Goal: Navigation & Orientation: Find specific page/section

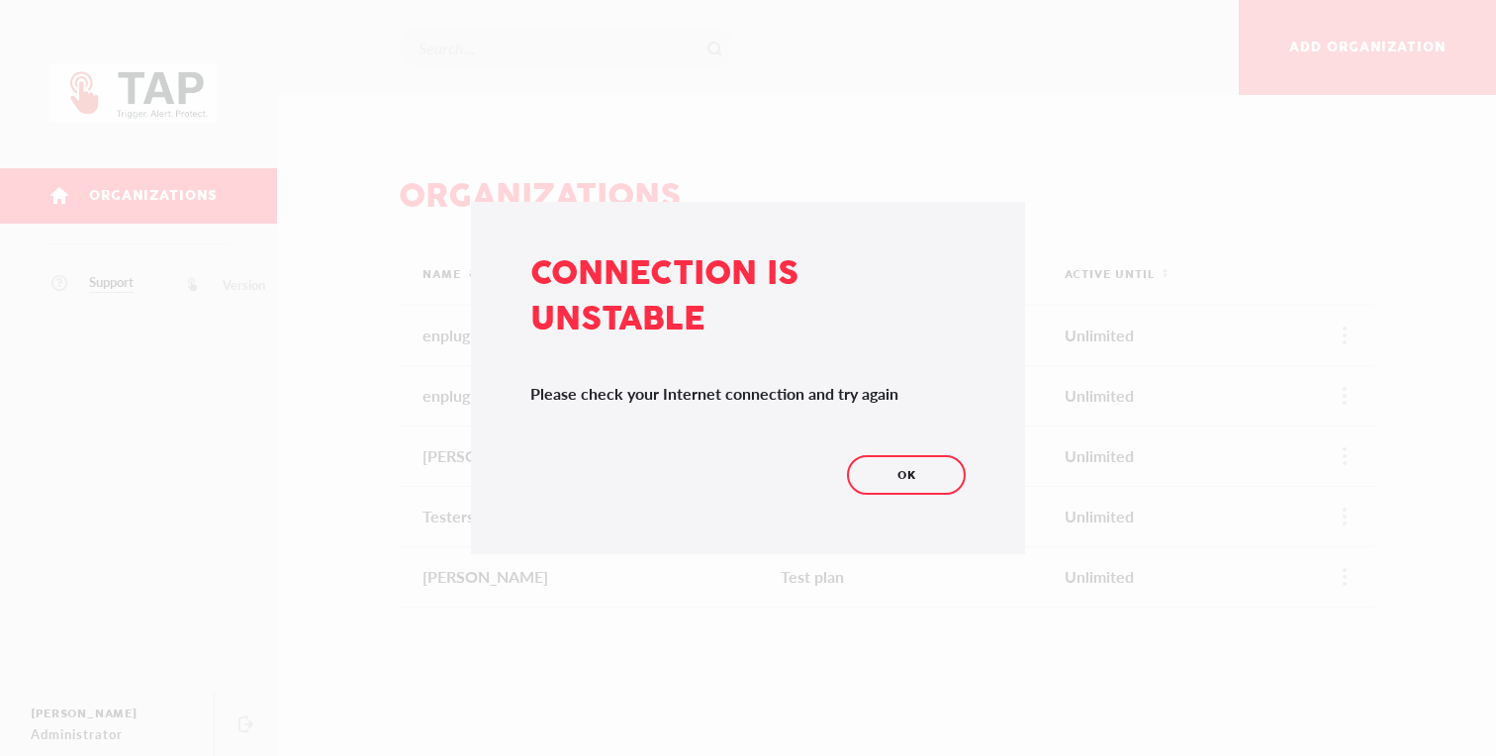
click at [898, 449] on div "Connection is unstable Please check your Internet connection and try again OK" at bounding box center [748, 378] width 554 height 352
click at [898, 482] on span "OK" at bounding box center [907, 476] width 19 height 28
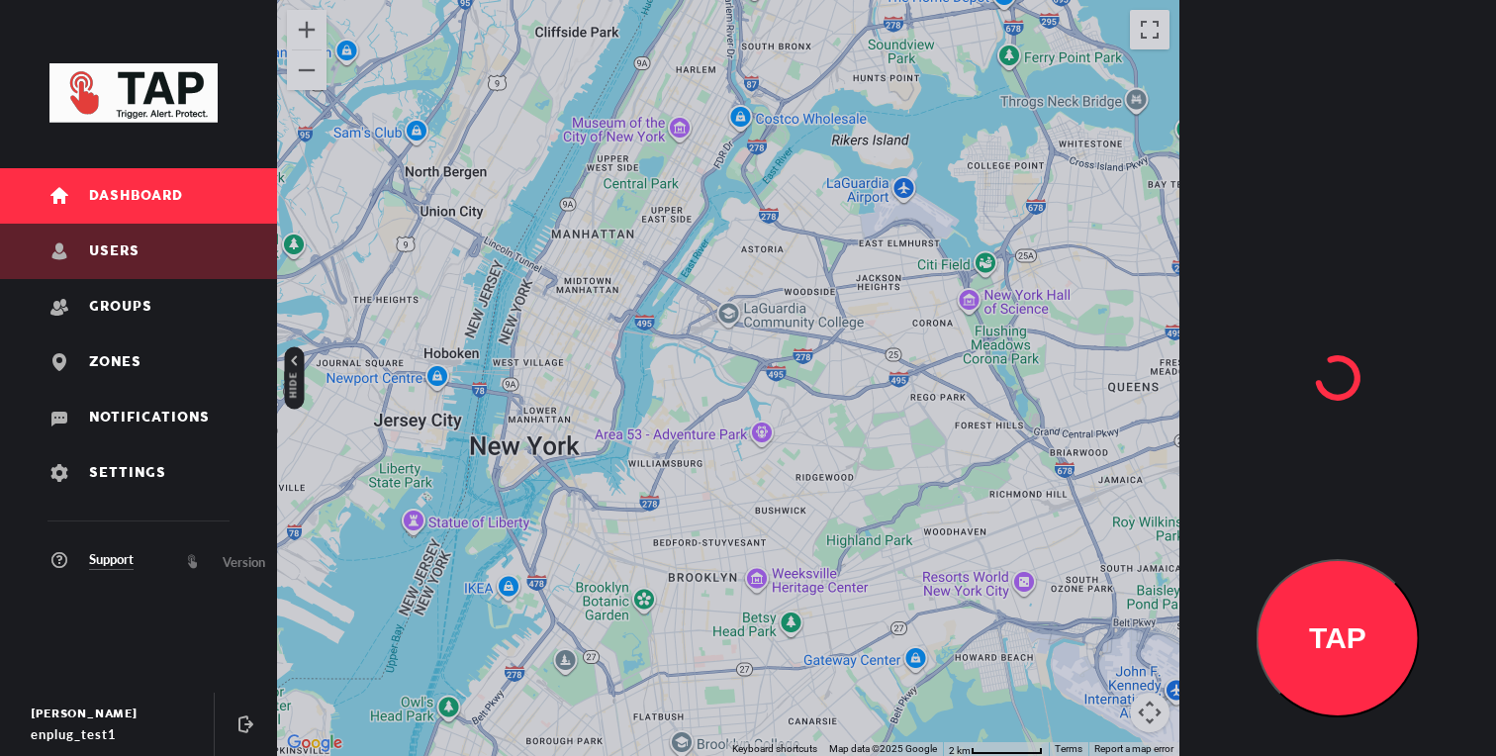
click at [104, 277] on link "Users" at bounding box center [138, 251] width 277 height 55
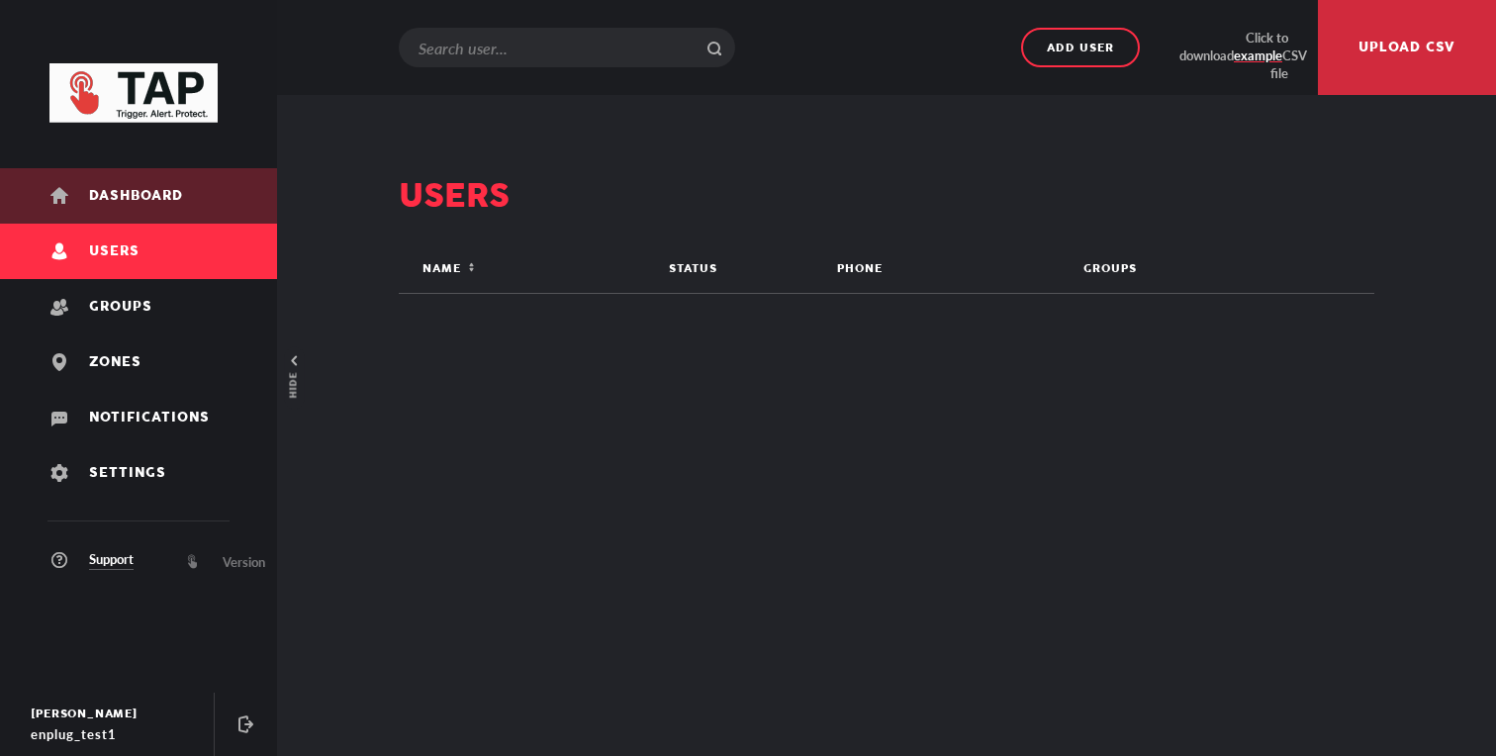
click at [142, 217] on link "Dashboard" at bounding box center [138, 195] width 277 height 55
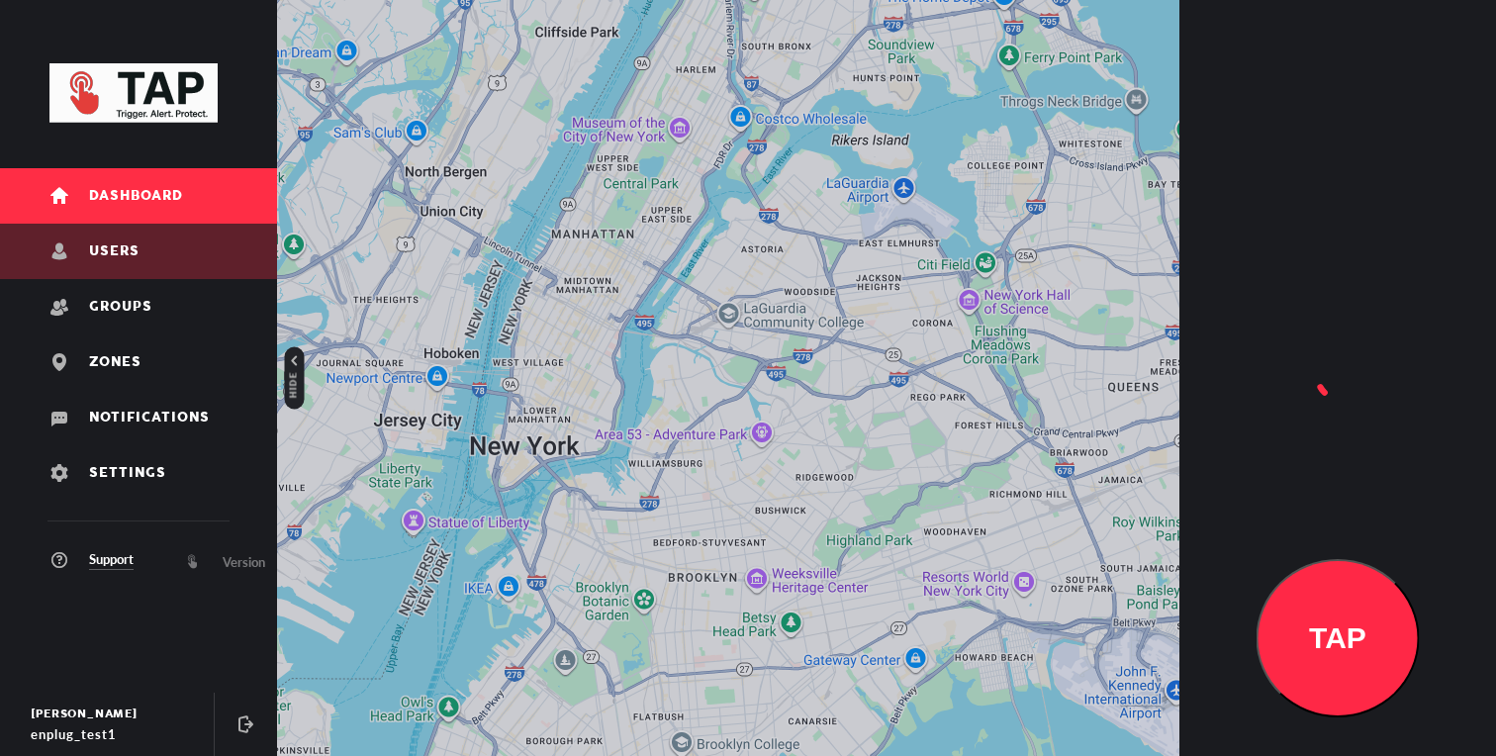
click at [144, 248] on link "Users" at bounding box center [138, 251] width 277 height 55
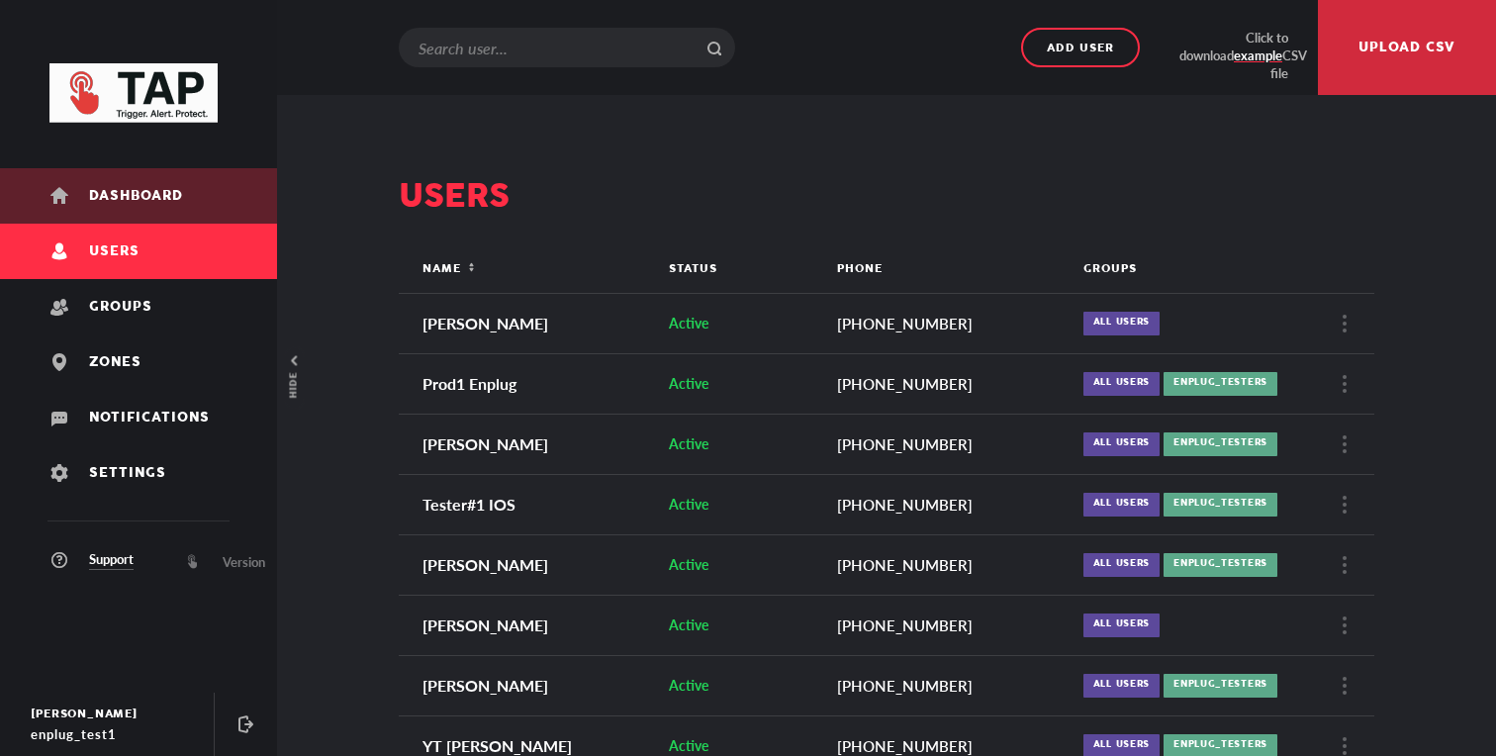
click at [158, 213] on link "Dashboard" at bounding box center [138, 195] width 277 height 55
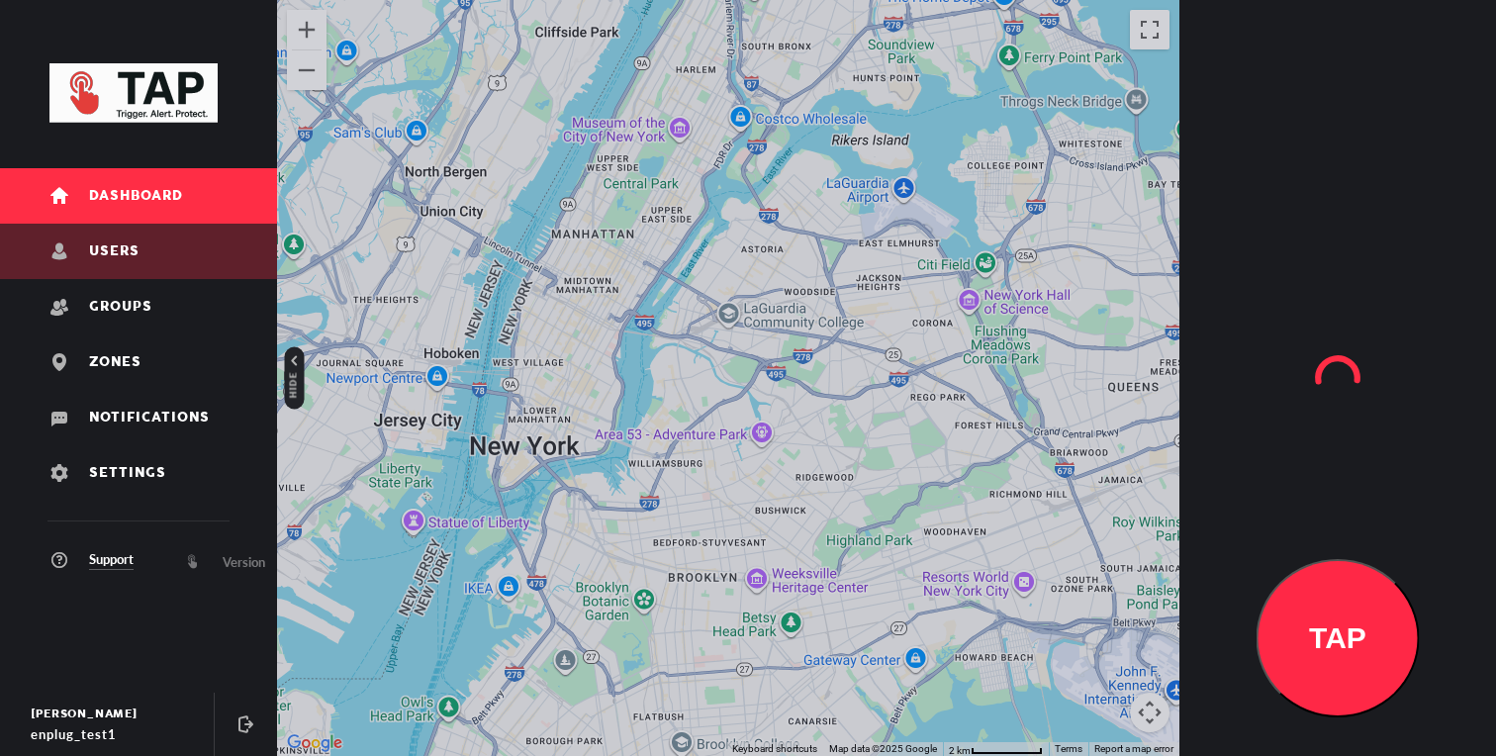
click at [152, 243] on link "Users" at bounding box center [138, 251] width 277 height 55
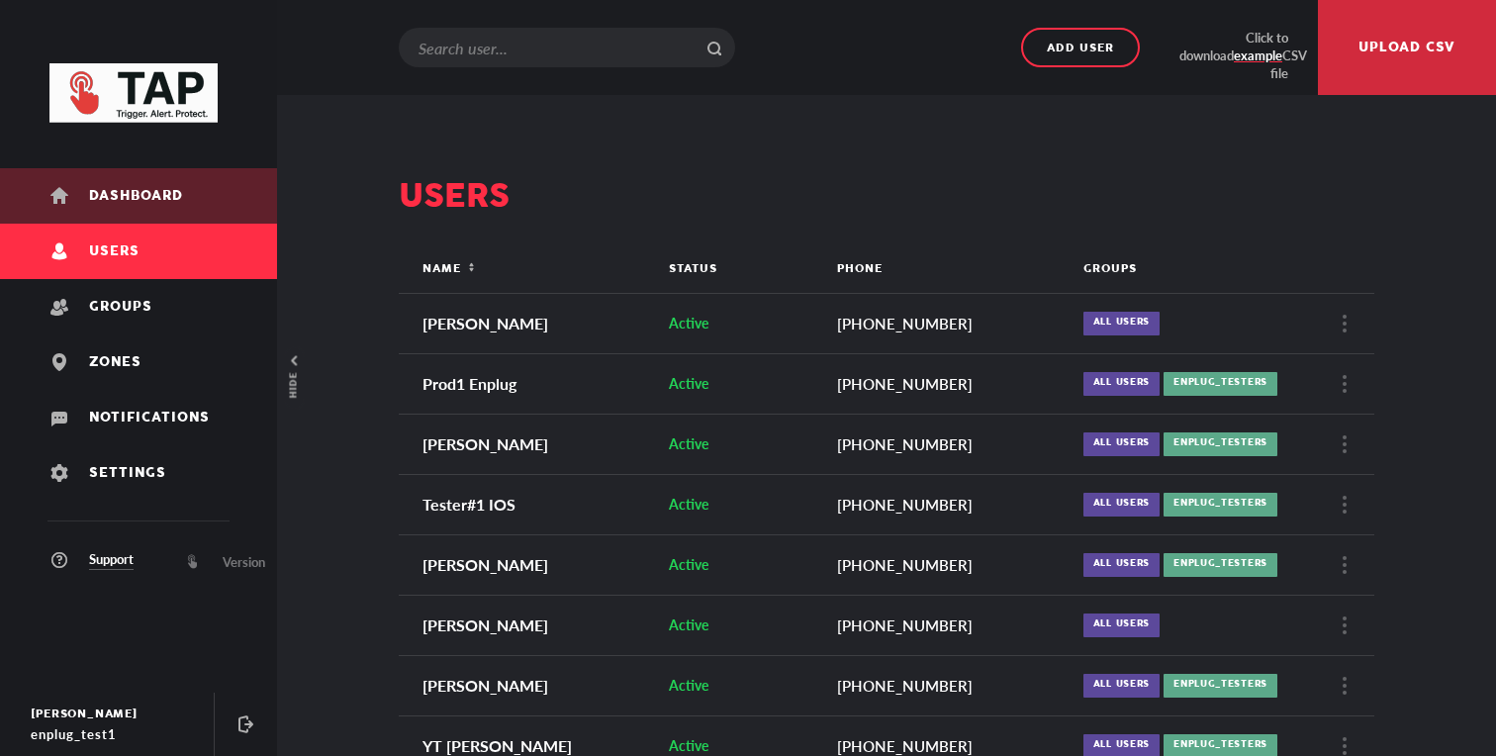
click at [171, 219] on link "Dashboard" at bounding box center [138, 195] width 277 height 55
